Goal: Book appointment/travel/reservation

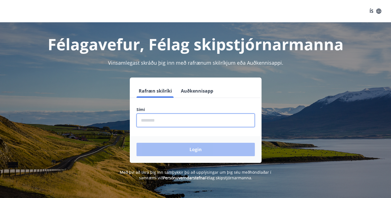
click at [174, 118] on input "phone" at bounding box center [196, 121] width 118 height 14
type input "********"
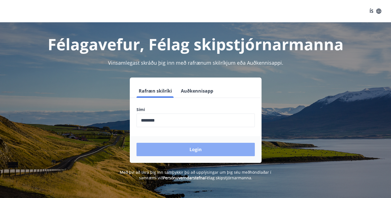
click at [168, 151] on button "Login" at bounding box center [196, 149] width 118 height 13
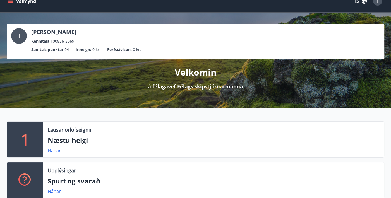
scroll to position [94, 0]
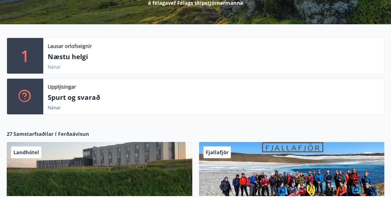
click at [55, 66] on link "Nánar" at bounding box center [54, 67] width 13 height 6
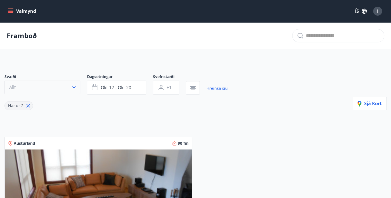
click at [74, 87] on icon "button" at bounding box center [74, 88] width 6 height 6
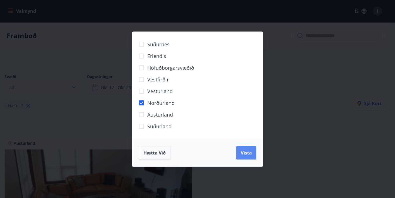
click at [247, 154] on span "Vista" at bounding box center [246, 153] width 11 height 6
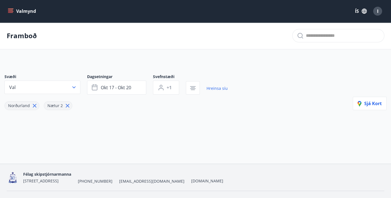
click at [66, 106] on icon at bounding box center [68, 106] width 6 height 6
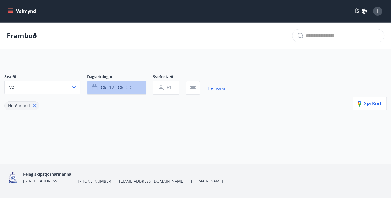
click at [133, 87] on button "okt 17 - okt 20" at bounding box center [116, 88] width 59 height 14
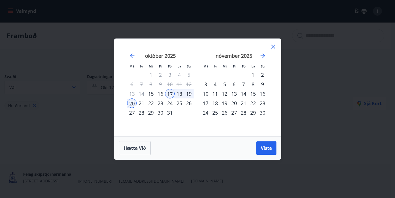
click at [161, 101] on div "23" at bounding box center [160, 103] width 9 height 9
click at [151, 111] on div "29" at bounding box center [150, 112] width 9 height 9
click at [140, 111] on div "28" at bounding box center [141, 112] width 9 height 9
click at [151, 112] on div "29" at bounding box center [150, 112] width 9 height 9
click at [132, 112] on div "27" at bounding box center [131, 112] width 9 height 9
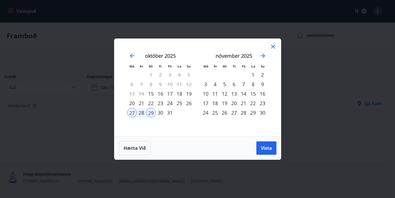
click at [159, 103] on div "23" at bounding box center [160, 103] width 9 height 9
click at [141, 111] on div "28" at bounding box center [141, 112] width 9 height 9
click at [261, 148] on span "Vista" at bounding box center [266, 148] width 11 height 6
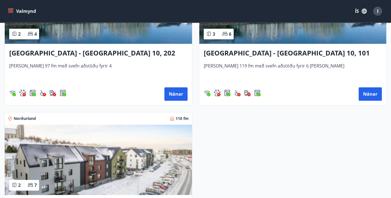
scroll to position [141, 0]
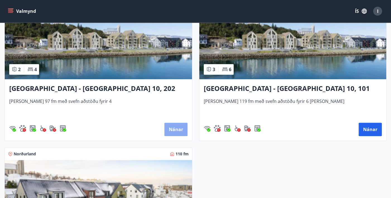
click at [176, 128] on button "Nánar" at bounding box center [175, 129] width 23 height 13
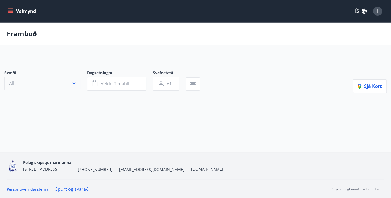
click at [76, 83] on icon "button" at bounding box center [74, 84] width 6 height 6
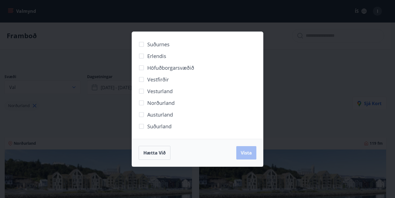
click at [250, 153] on div "Hætta við Vista" at bounding box center [198, 153] width 118 height 14
click at [244, 150] on span "Vista" at bounding box center [246, 153] width 11 height 6
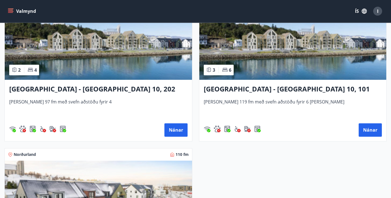
scroll to position [141, 0]
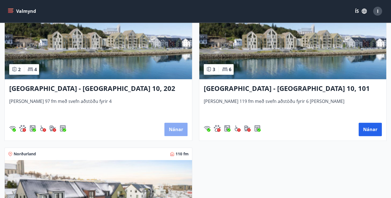
click at [179, 127] on button "Nánar" at bounding box center [175, 129] width 23 height 13
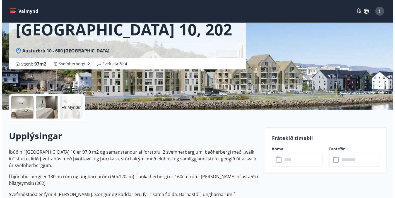
scroll to position [84, 0]
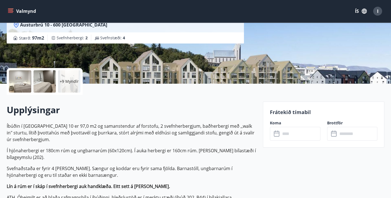
click at [61, 82] on p "+9 Myndir" at bounding box center [69, 82] width 19 height 6
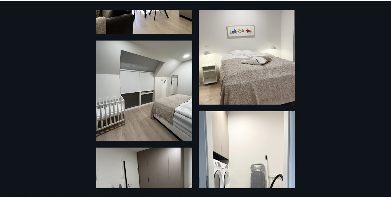
scroll to position [0, 0]
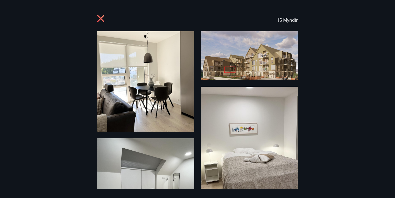
click at [100, 17] on icon at bounding box center [101, 19] width 9 height 9
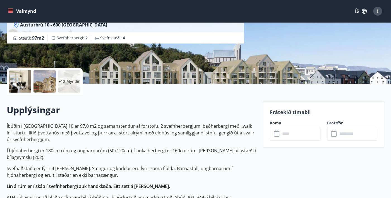
click at [12, 9] on icon "menu" at bounding box center [11, 11] width 6 height 6
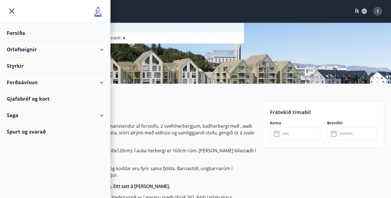
click at [102, 46] on div "Orlofseignir" at bounding box center [55, 49] width 97 height 16
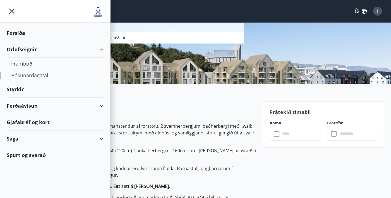
click at [41, 73] on div "Bókunardagatal" at bounding box center [55, 76] width 88 height 12
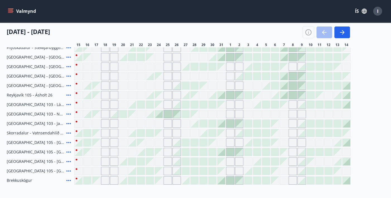
scroll to position [112, 0]
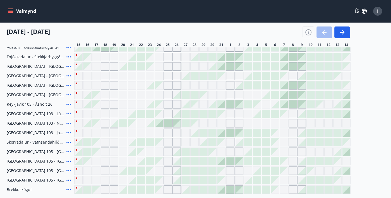
click at [149, 94] on div "Gráir dagar eru ekki bókanlegir" at bounding box center [150, 95] width 8 height 8
click at [167, 97] on div "Gráir dagar eru ekki bókanlegir" at bounding box center [168, 95] width 8 height 8
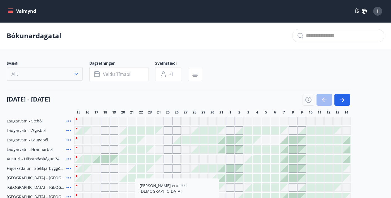
drag, startPoint x: 75, startPoint y: 72, endPoint x: 123, endPoint y: 75, distance: 47.6
click at [77, 72] on icon "button" at bounding box center [76, 74] width 6 height 6
click at [77, 72] on div "Suðurnes Erlendis Höfuðborgarsvæðið [GEOGRAPHIC_DATA] [GEOGRAPHIC_DATA] [GEOGRA…" at bounding box center [195, 99] width 391 height 198
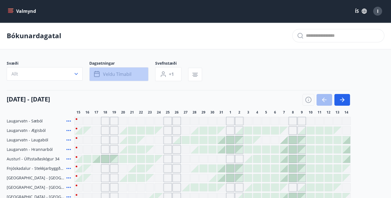
click at [131, 75] on button "Veldu tímabil" at bounding box center [118, 74] width 59 height 14
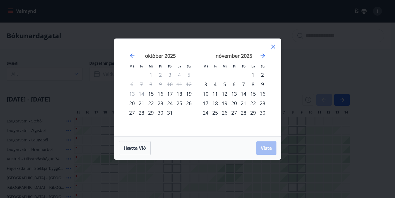
click at [153, 102] on div "22" at bounding box center [150, 103] width 9 height 9
click at [147, 112] on div "29" at bounding box center [150, 112] width 9 height 9
click at [268, 150] on span "Vista" at bounding box center [266, 148] width 11 height 6
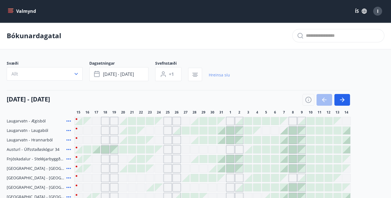
click at [219, 75] on link "Hreinsa síu" at bounding box center [219, 75] width 21 height 12
click at [343, 97] on icon "button" at bounding box center [342, 100] width 7 height 7
click at [345, 99] on icon "button" at bounding box center [342, 100] width 7 height 7
click at [76, 73] on icon "button" at bounding box center [76, 74] width 6 height 6
click at [76, 72] on div "Suðurnes Erlendis Höfuðborgarsvæðið [GEOGRAPHIC_DATA] [GEOGRAPHIC_DATA] [GEOGRA…" at bounding box center [195, 99] width 391 height 198
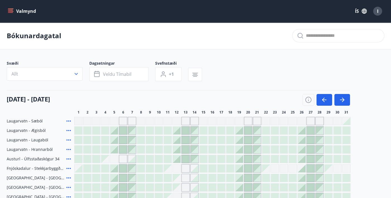
click at [340, 36] on input "text" at bounding box center [343, 35] width 74 height 9
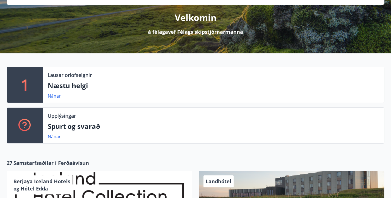
scroll to position [66, 0]
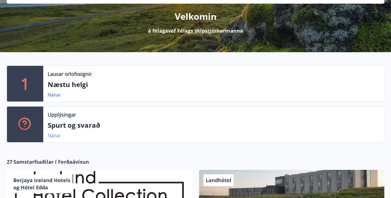
click at [52, 135] on link "Nánar" at bounding box center [54, 136] width 13 height 6
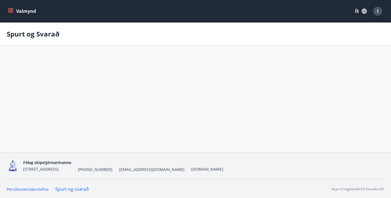
click at [146, 112] on div "Valmynd ÍS I Spurt og Svarað Forsíða Orlofseignir Styrkir Ferðaávísun Gjafabréf…" at bounding box center [195, 76] width 391 height 152
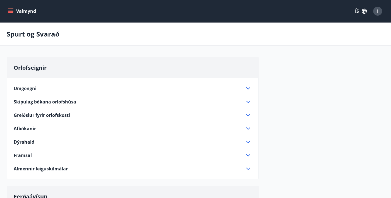
click at [248, 101] on icon at bounding box center [248, 102] width 7 height 7
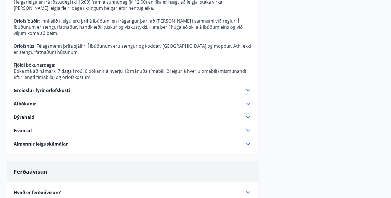
scroll to position [251, 0]
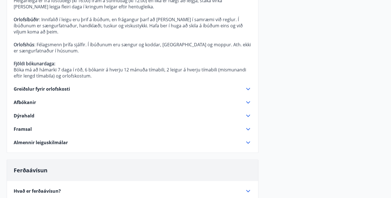
click at [248, 113] on icon at bounding box center [248, 116] width 7 height 7
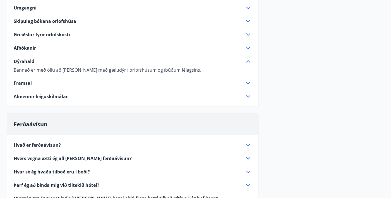
scroll to position [58, 0]
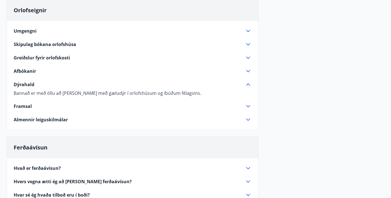
click at [245, 118] on icon at bounding box center [248, 119] width 7 height 7
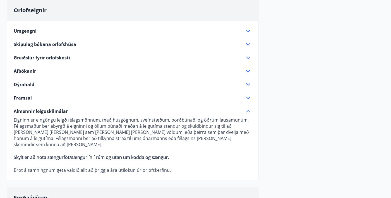
click at [250, 84] on icon at bounding box center [248, 84] width 7 height 7
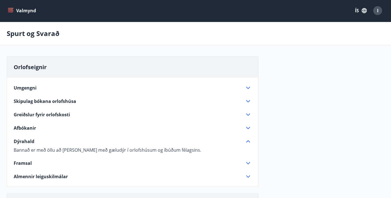
scroll to position [0, 0]
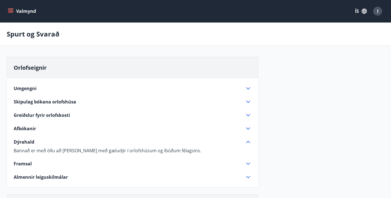
click at [245, 87] on icon at bounding box center [248, 88] width 7 height 7
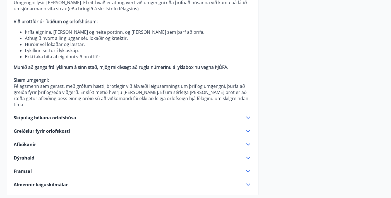
scroll to position [140, 0]
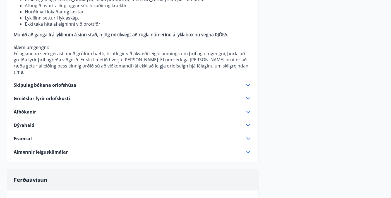
click at [246, 95] on icon at bounding box center [248, 98] width 7 height 7
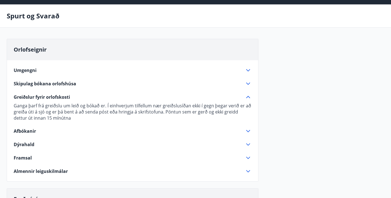
scroll to position [0, 0]
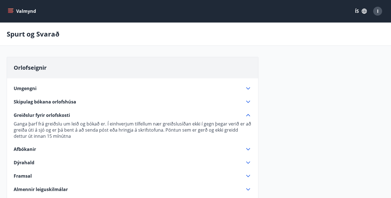
scroll to position [66, 0]
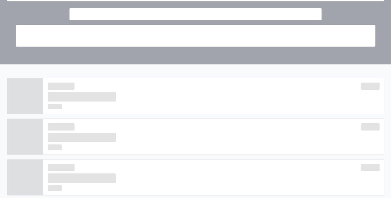
click at [121, 102] on div at bounding box center [214, 96] width 332 height 27
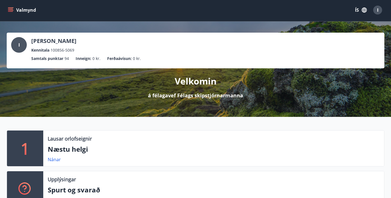
scroll to position [0, 0]
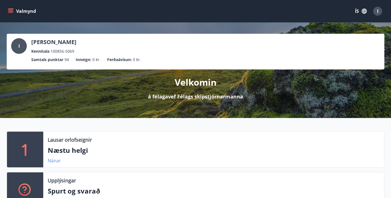
click at [57, 161] on link "Nánar" at bounding box center [54, 161] width 13 height 6
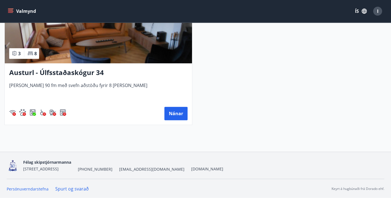
scroll to position [45, 0]
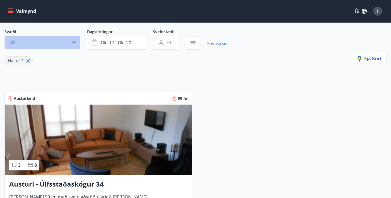
click at [75, 42] on icon "button" at bounding box center [73, 43] width 3 height 2
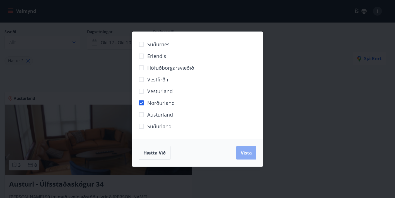
click at [242, 152] on span "Vista" at bounding box center [246, 153] width 11 height 6
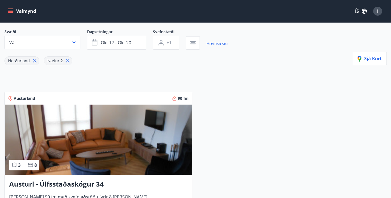
scroll to position [12, 0]
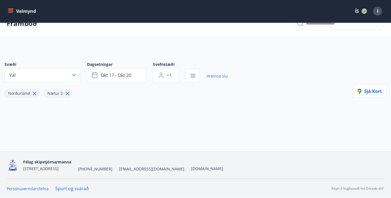
click at [66, 93] on icon at bounding box center [68, 93] width 6 height 6
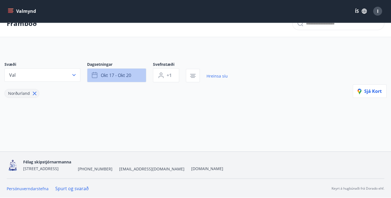
click at [129, 75] on span "okt 17 - okt 20" at bounding box center [116, 75] width 30 height 6
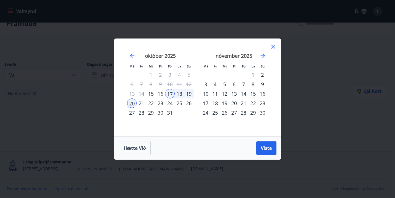
click at [178, 103] on div "25" at bounding box center [179, 103] width 9 height 9
click at [141, 103] on div "21" at bounding box center [141, 103] width 9 height 9
click at [151, 110] on div "29" at bounding box center [150, 112] width 9 height 9
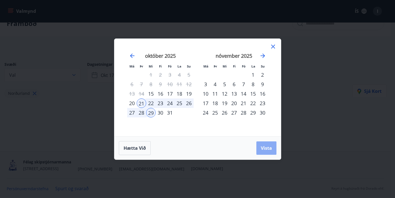
click at [262, 149] on span "Vista" at bounding box center [266, 148] width 11 height 6
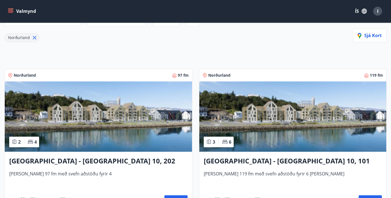
scroll to position [96, 0]
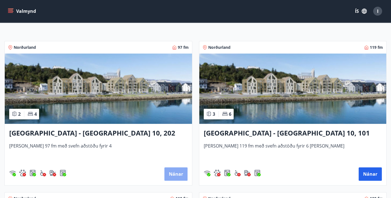
click at [174, 173] on button "Nánar" at bounding box center [175, 174] width 23 height 13
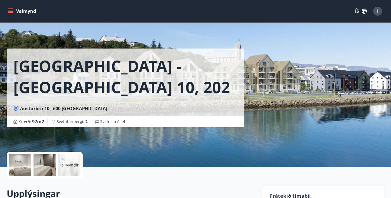
click at [15, 10] on button "Valmynd" at bounding box center [23, 11] width 32 height 10
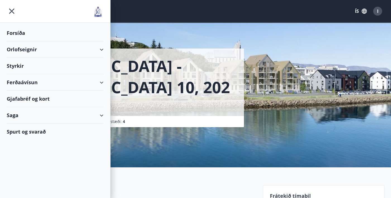
click at [101, 115] on div "Saga" at bounding box center [55, 115] width 97 height 16
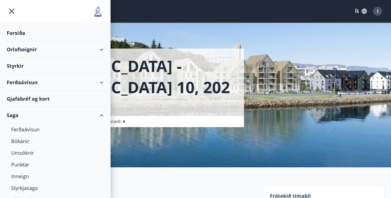
scroll to position [23, 0]
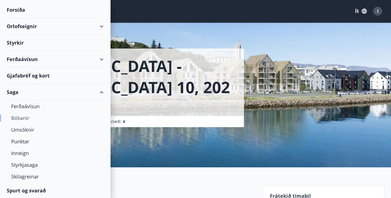
click at [24, 117] on div "Bókanir" at bounding box center [55, 118] width 88 height 12
